Goal: Transaction & Acquisition: Purchase product/service

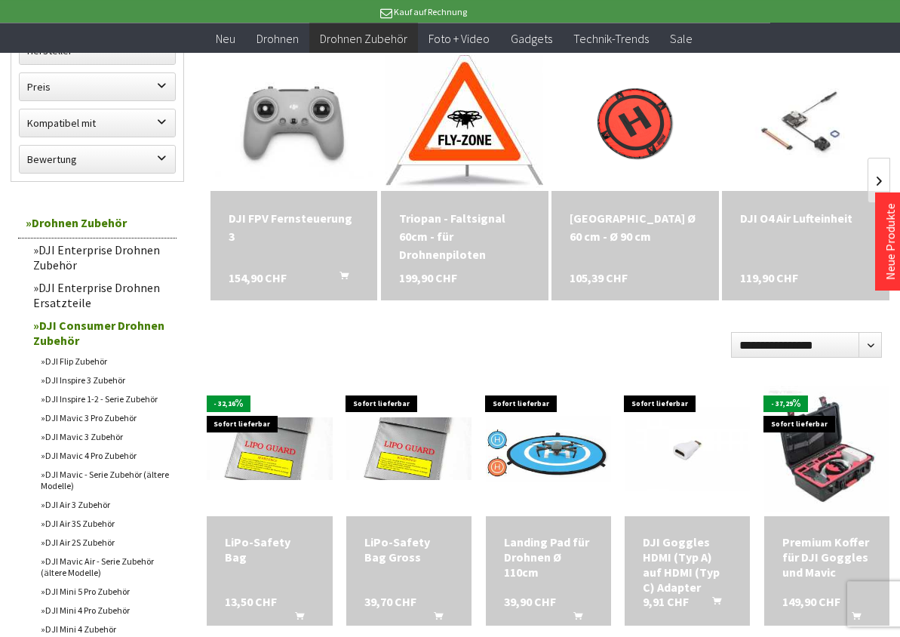
scroll to position [231, 0]
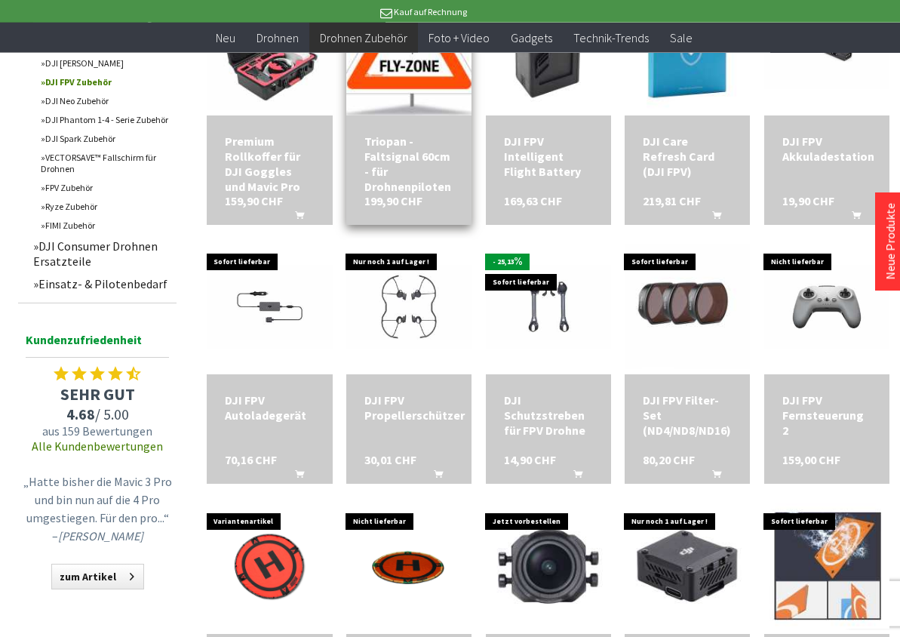
scroll to position [924, 0]
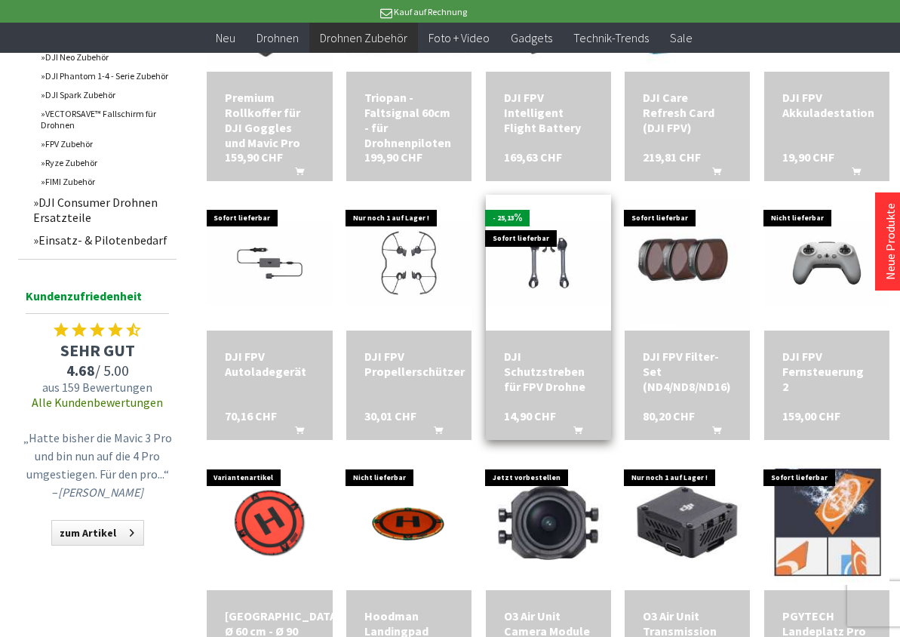
click at [531, 386] on div "DJI Schutzstreben für FPV Drohne" at bounding box center [548, 371] width 89 height 45
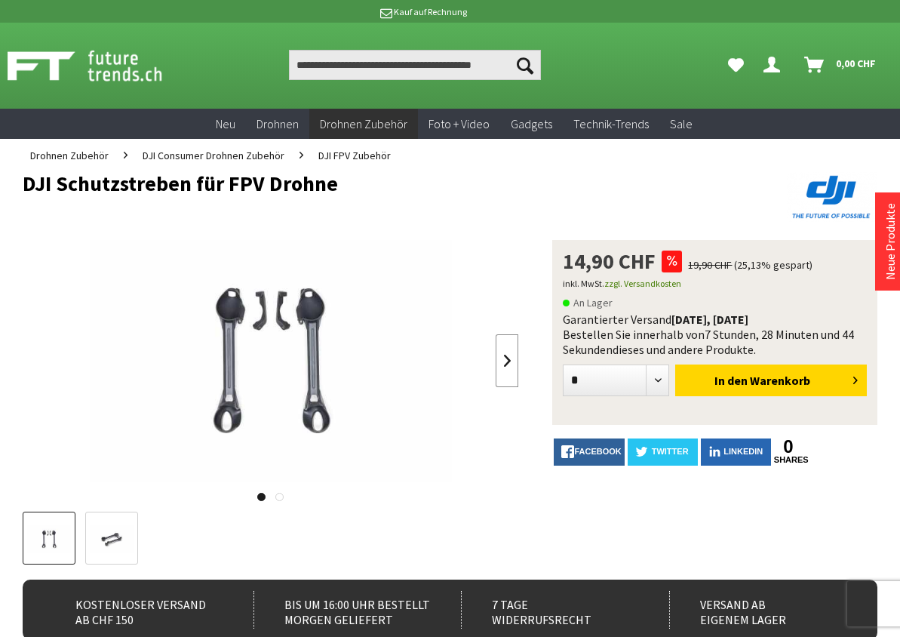
click at [511, 361] on link at bounding box center [507, 360] width 23 height 53
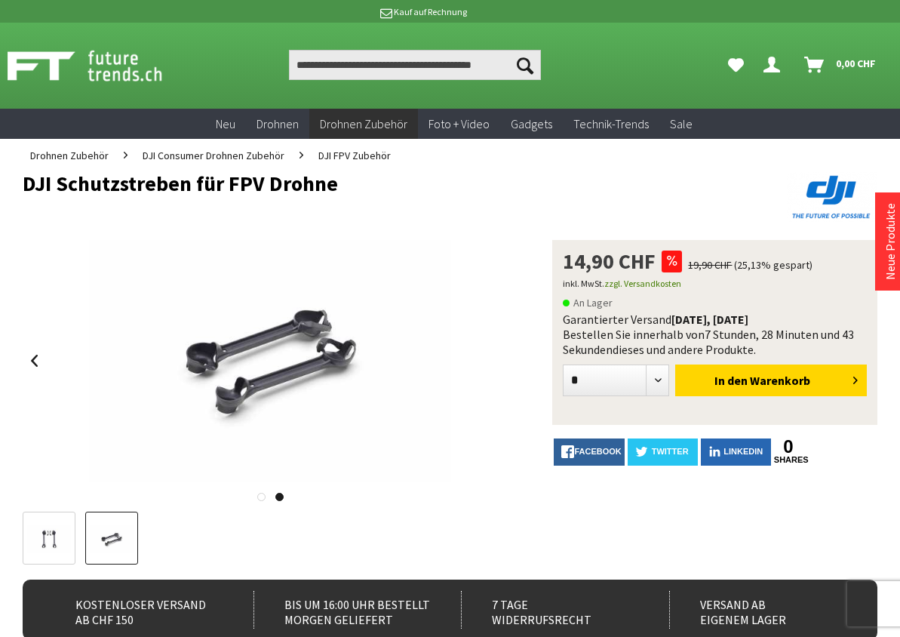
click at [511, 361] on div at bounding box center [271, 360] width 497 height 241
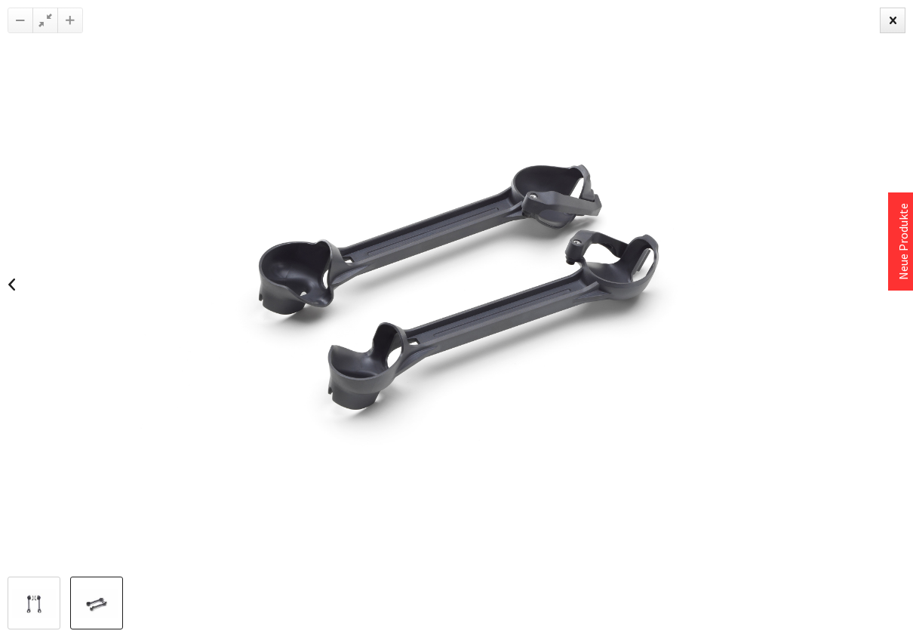
click at [511, 361] on img at bounding box center [456, 284] width 853 height 569
click at [885, 24] on div at bounding box center [893, 21] width 26 height 26
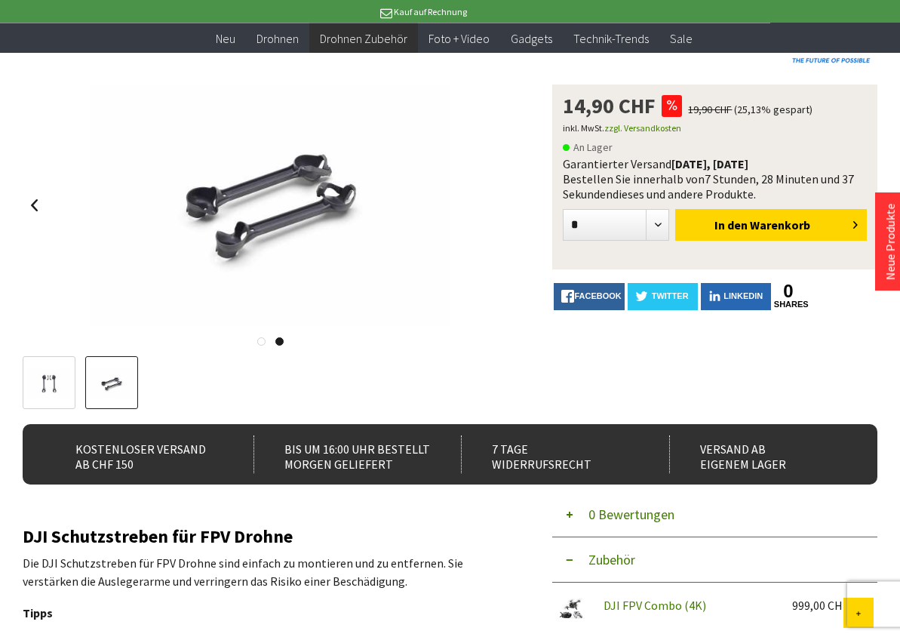
scroll to position [308, 0]
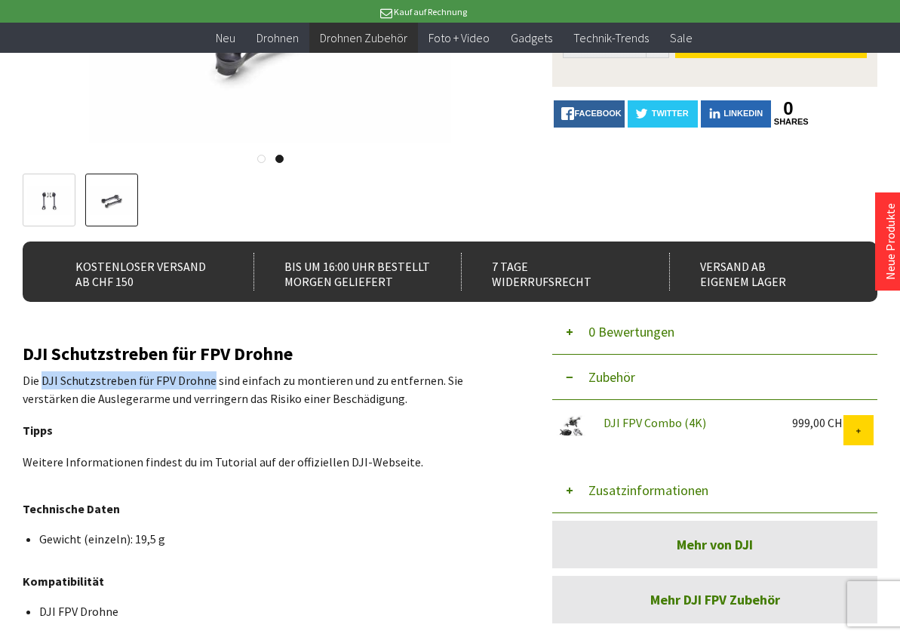
drag, startPoint x: 42, startPoint y: 378, endPoint x: 212, endPoint y: 371, distance: 169.9
click at [212, 371] on p "Die DJI Schutzstreben für FPV Drohne sind einfach zu montieren und zu entfernen…" at bounding box center [271, 389] width 496 height 36
copy p "DJI Schutzstreben für FPV Drohne"
